Goal: Information Seeking & Learning: Learn about a topic

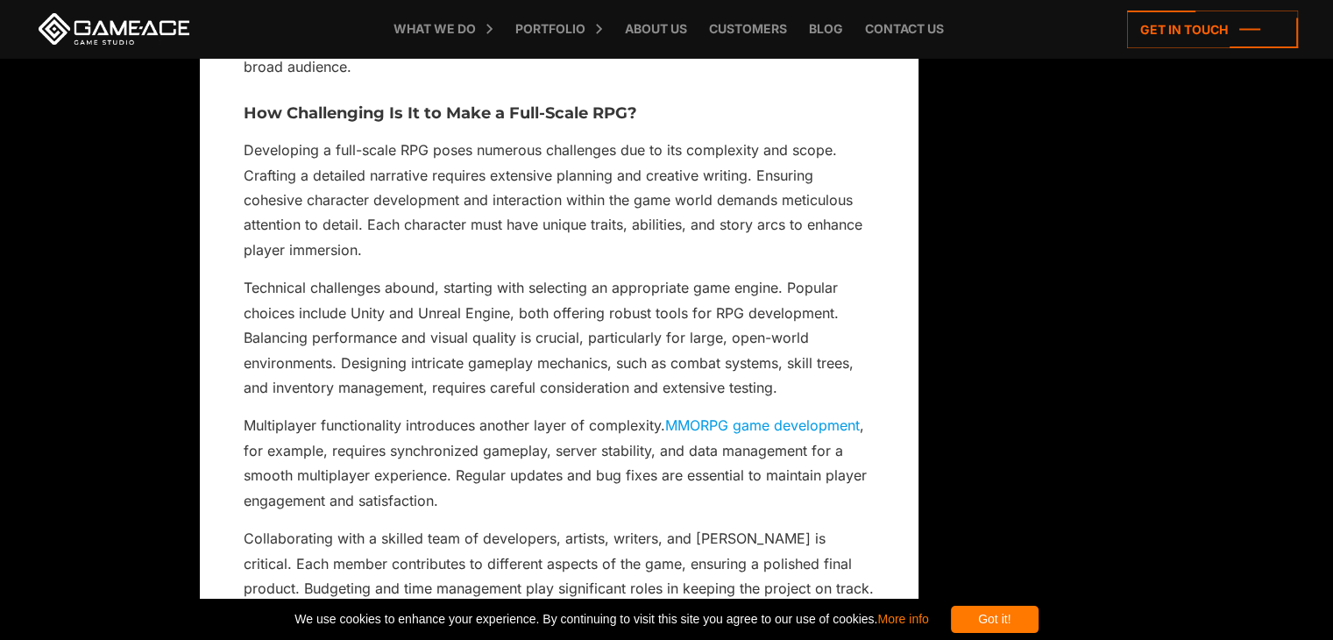
scroll to position [2099, 0]
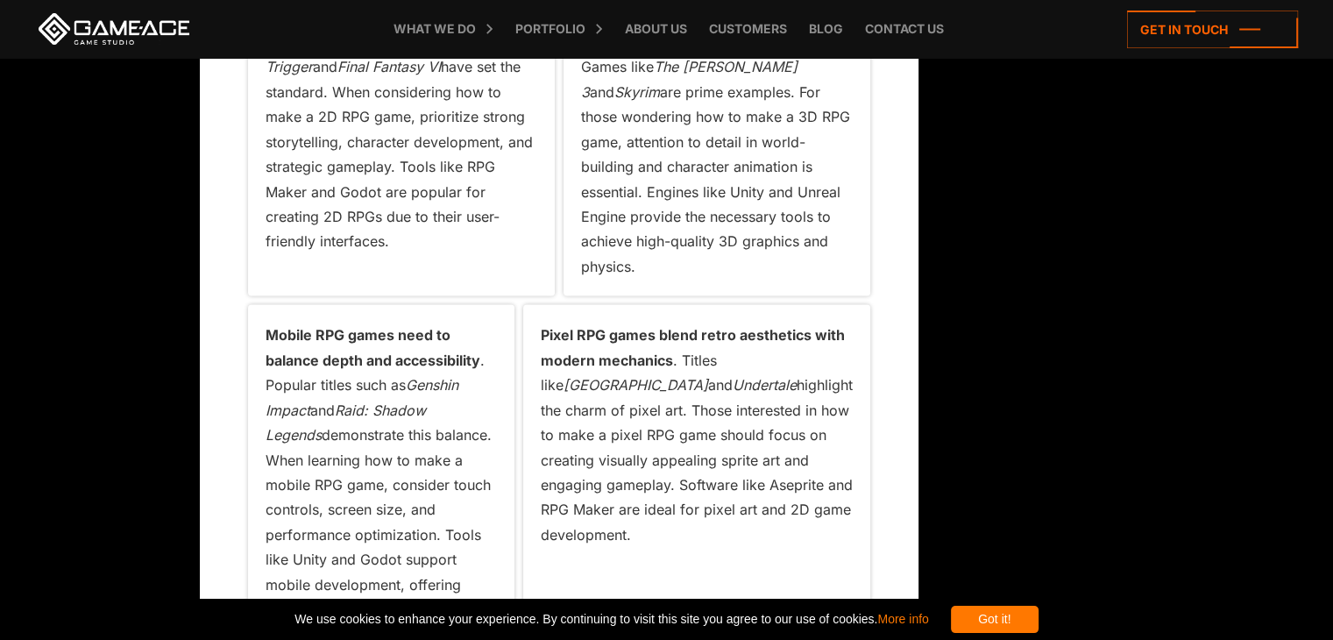
scroll to position [3326, 0]
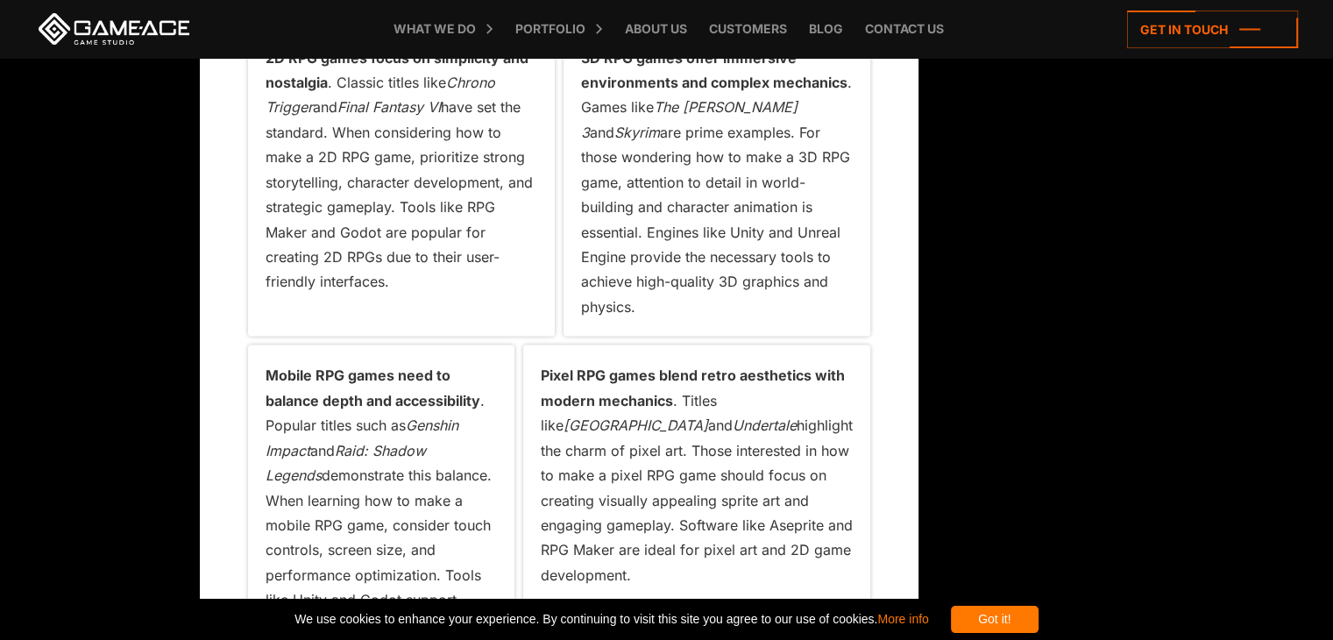
drag, startPoint x: 349, startPoint y: 190, endPoint x: 492, endPoint y: 267, distance: 162.4
click at [492, 267] on p "2D RPG games focus on simplicity and nostalgia . Classic titles like Chrono Tri…" at bounding box center [402, 169] width 272 height 249
click at [333, 162] on p "2D RPG games focus on simplicity and nostalgia . Classic titles like Chrono Tri…" at bounding box center [402, 169] width 272 height 249
click at [322, 161] on p "2D RPG games focus on simplicity and nostalgia . Classic titles like Chrono Tri…" at bounding box center [402, 169] width 272 height 249
click at [311, 117] on p "2D RPG games focus on simplicity and nostalgia . Classic titles like Chrono Tri…" at bounding box center [402, 169] width 272 height 249
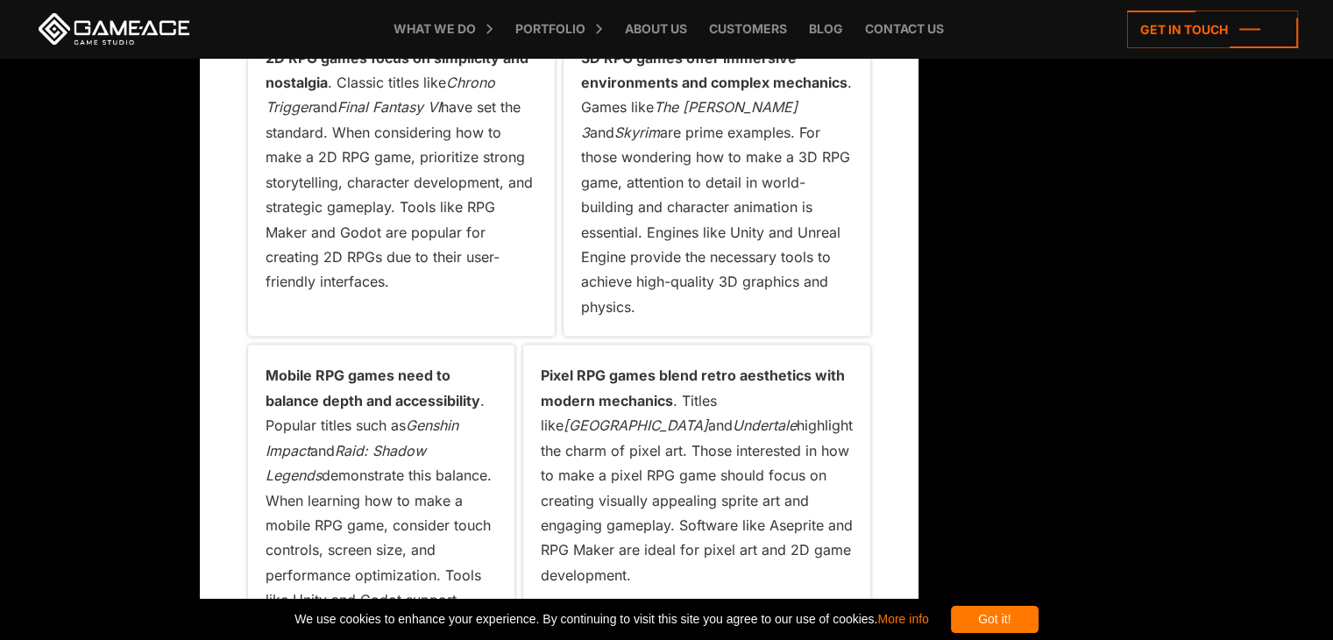
drag, startPoint x: 263, startPoint y: 125, endPoint x: 271, endPoint y: 119, distance: 10.0
click at [265, 124] on div "2D RPG games focus on simplicity and nostalgia . Classic titles like Chrono Tri…" at bounding box center [401, 181] width 307 height 309
click at [288, 105] on em "Chrono Trigger" at bounding box center [381, 94] width 230 height 42
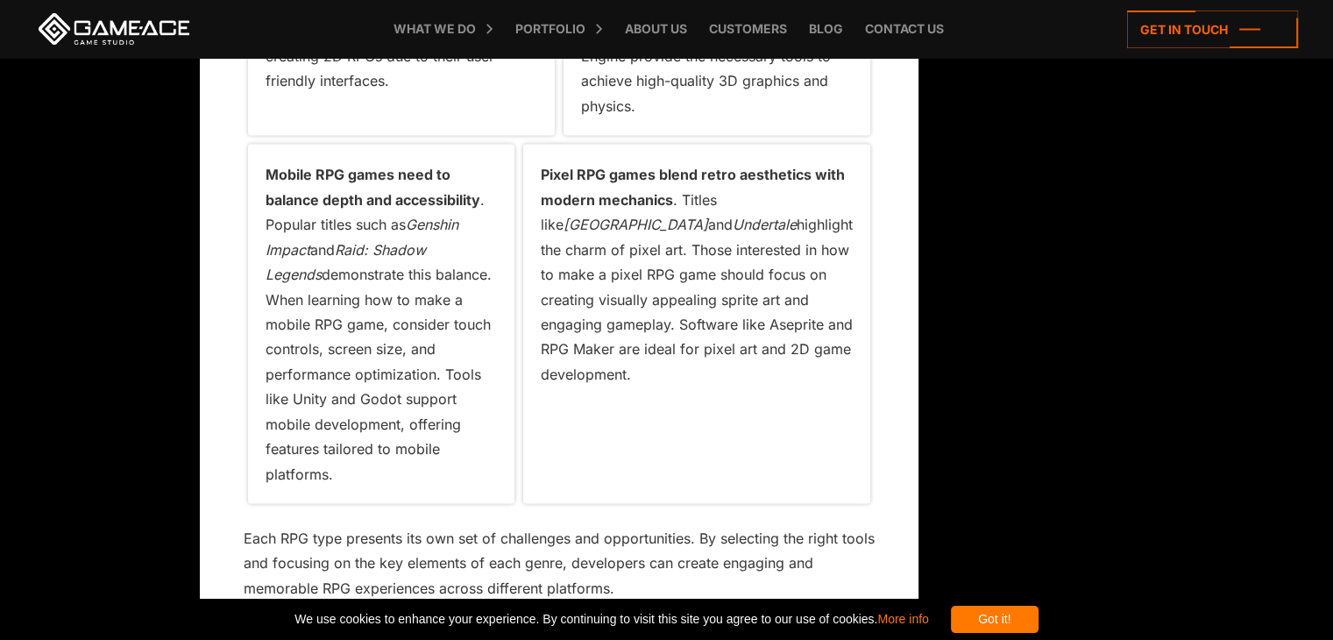
scroll to position [3589, 0]
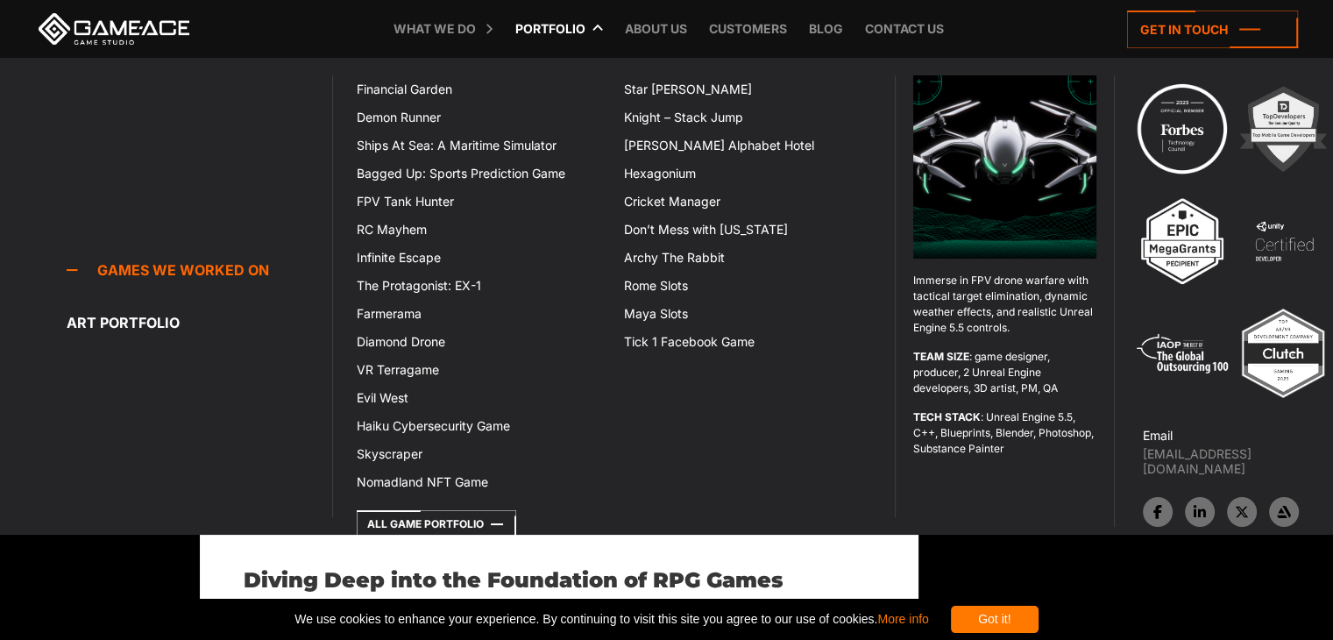
click at [302, 200] on div "Games we worked on Games we worked on Designed as a browser-based financial lit…" at bounding box center [166, 296] width 333 height 442
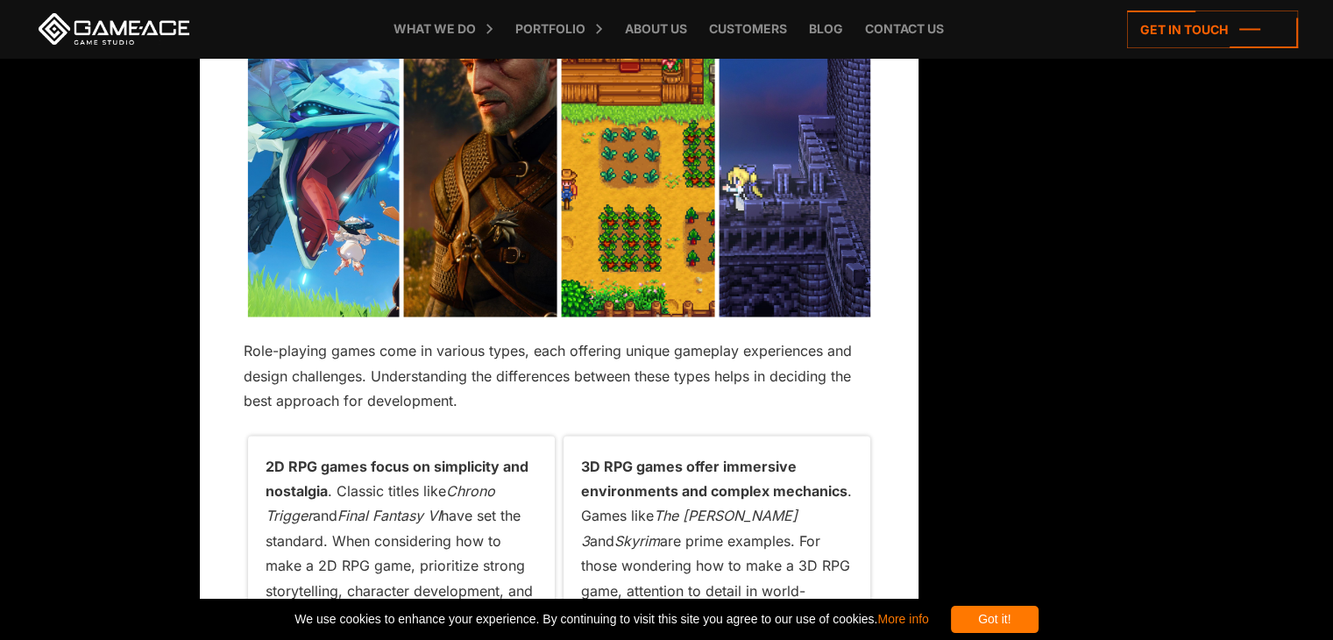
scroll to position [3150, 0]
